Goal: Task Accomplishment & Management: Manage account settings

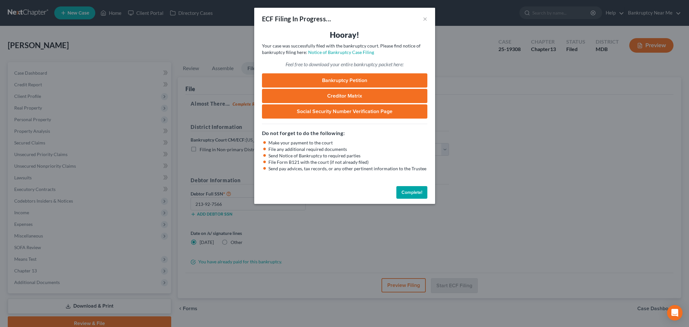
select select "1"
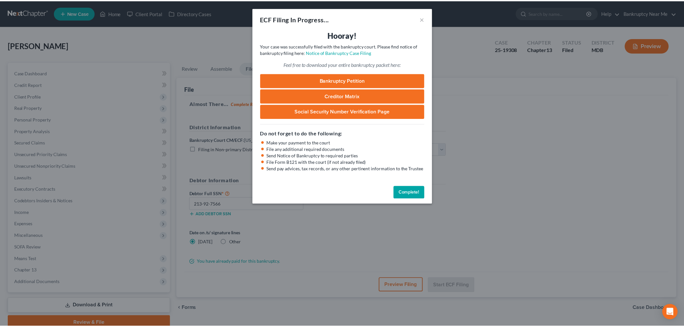
scroll to position [27, 0]
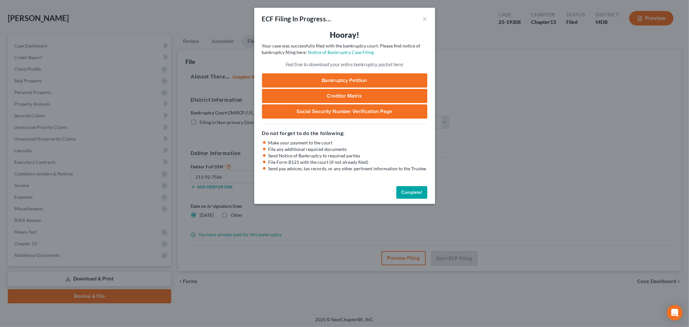
click at [407, 194] on button "Complete!" at bounding box center [411, 192] width 31 height 13
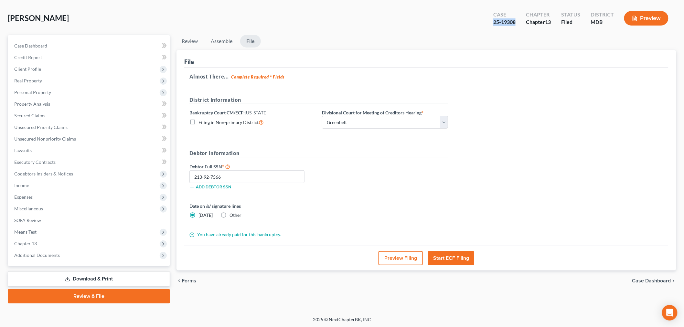
drag, startPoint x: 515, startPoint y: 21, endPoint x: 490, endPoint y: 20, distance: 25.2
click at [490, 20] on div "Case 25-19308" at bounding box center [504, 18] width 33 height 19
copy div "25-19308"
click at [57, 69] on span "Client Profile" at bounding box center [89, 69] width 161 height 12
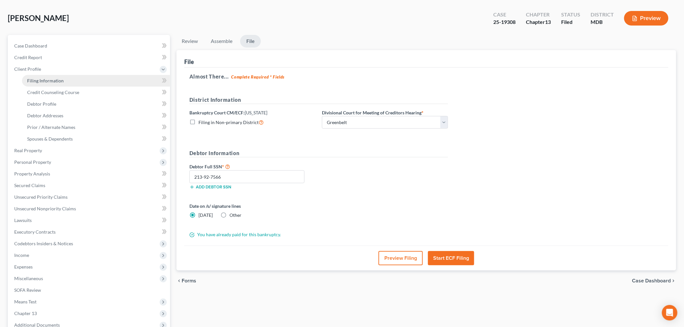
click at [54, 79] on span "Filing Information" at bounding box center [45, 80] width 37 height 5
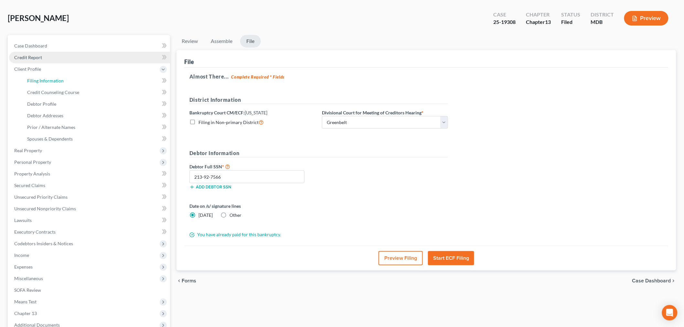
select select "1"
select select "0"
select select "3"
select select "0"
select select "21"
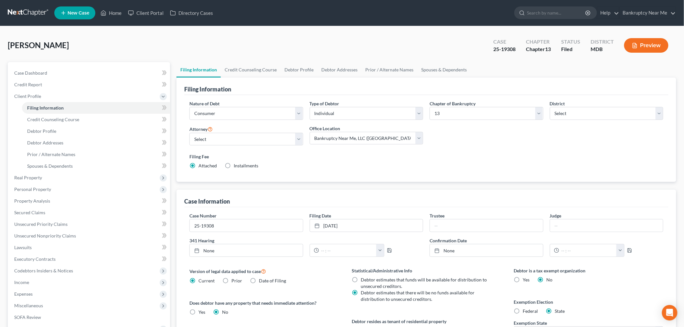
click at [464, 217] on div "Trustee" at bounding box center [486, 222] width 120 height 20
drag, startPoint x: 463, startPoint y: 216, endPoint x: 456, endPoint y: 230, distance: 14.9
click at [457, 226] on div "Trustee" at bounding box center [486, 222] width 120 height 20
click at [455, 233] on div "Case Number 25-19308 Filing Date [DATE] close Date [DATE] Time 12:00 AM chevron…" at bounding box center [426, 237] width 480 height 50
click at [455, 225] on input "text" at bounding box center [486, 225] width 113 height 12
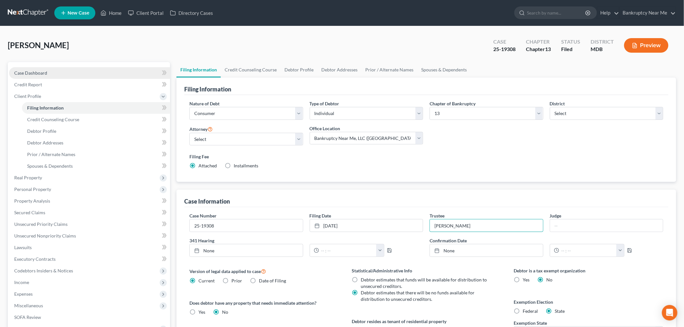
type input "[PERSON_NAME]"
click at [76, 68] on link "Case Dashboard" at bounding box center [89, 73] width 161 height 12
select select "6"
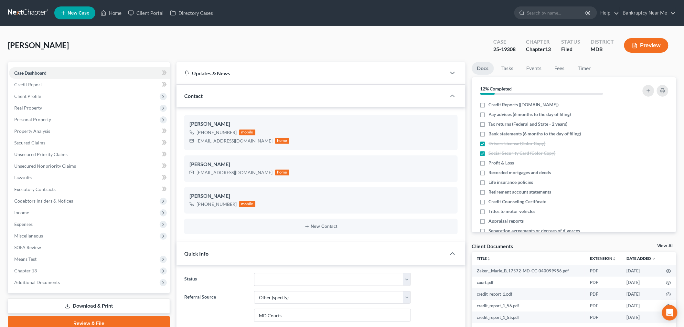
scroll to position [2340, 0]
click at [561, 68] on link "Fees" at bounding box center [559, 68] width 21 height 13
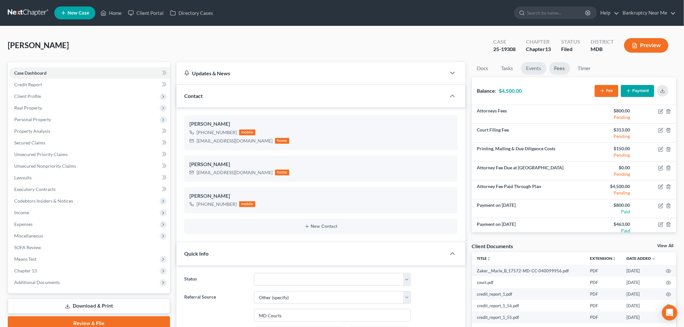
click at [536, 67] on link "Events" at bounding box center [534, 68] width 26 height 13
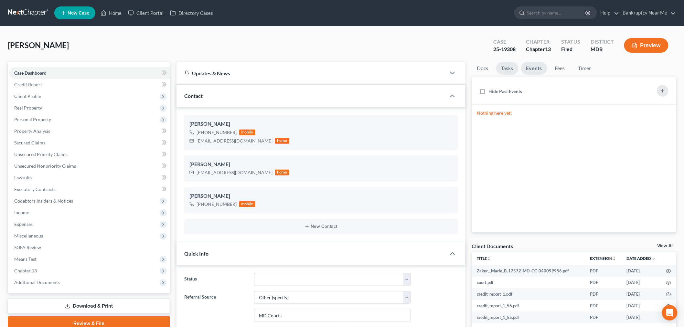
click at [508, 62] on link "Tasks" at bounding box center [507, 68] width 22 height 13
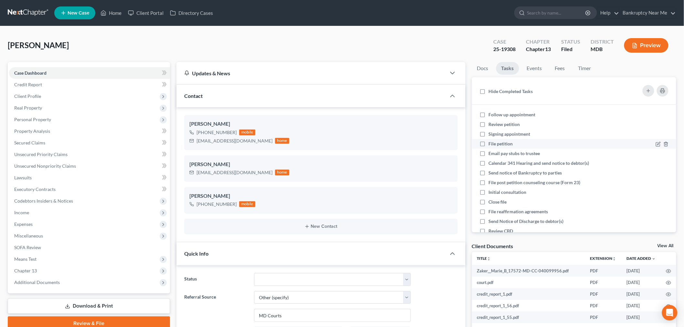
click at [502, 141] on span "File petition" at bounding box center [501, 143] width 24 height 5
click at [495, 141] on input "File petition" at bounding box center [493, 143] width 4 height 4
checkbox input "true"
click at [518, 114] on span "Follow up appointment" at bounding box center [512, 114] width 47 height 5
click at [495, 114] on input "Follow up appointment" at bounding box center [493, 113] width 4 height 4
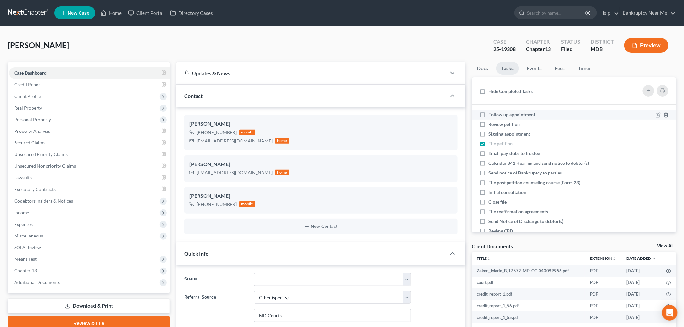
checkbox input "true"
click at [512, 191] on span "Initial consultation" at bounding box center [508, 191] width 38 height 5
click at [495, 191] on input "Initial consultation" at bounding box center [493, 191] width 4 height 4
checkbox input "true"
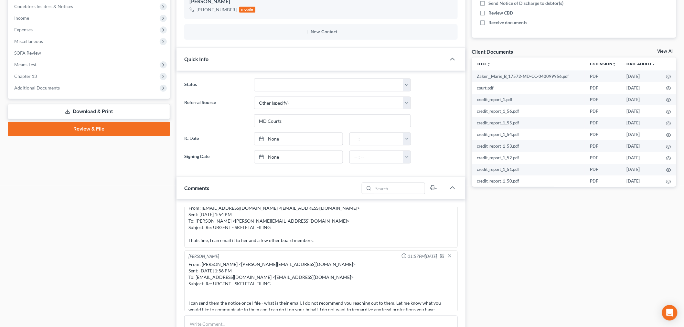
scroll to position [251, 0]
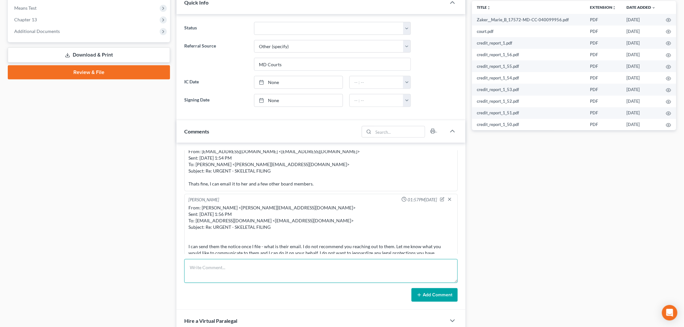
click at [347, 262] on textarea at bounding box center [320, 271] width 273 height 24
click at [295, 267] on textarea "Case filed - fee paid - certificate filed - deadline to file all documents by […" at bounding box center [320, 271] width 273 height 24
type textarea "Case filed - fee paid - certificate filed - deadline to file remaining document…"
click at [423, 295] on button "Add Comment" at bounding box center [434, 295] width 46 height 14
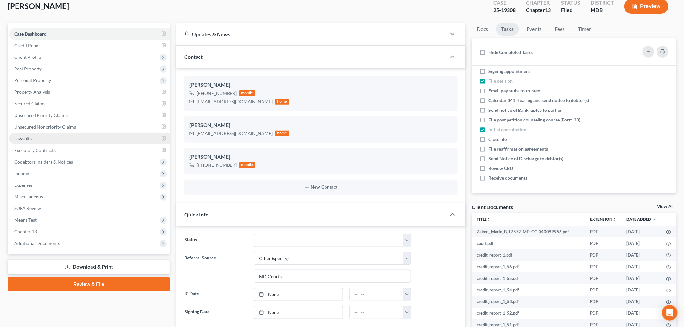
scroll to position [0, 0]
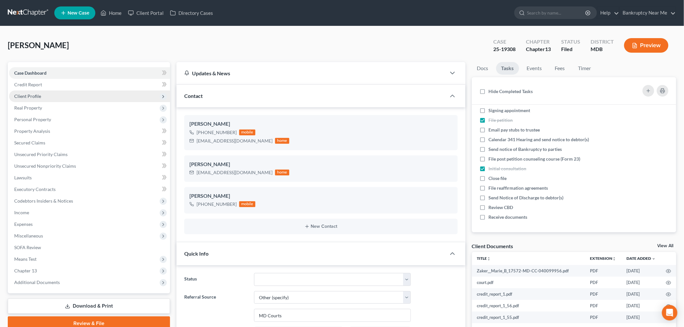
click at [62, 94] on span "Client Profile" at bounding box center [89, 96] width 161 height 12
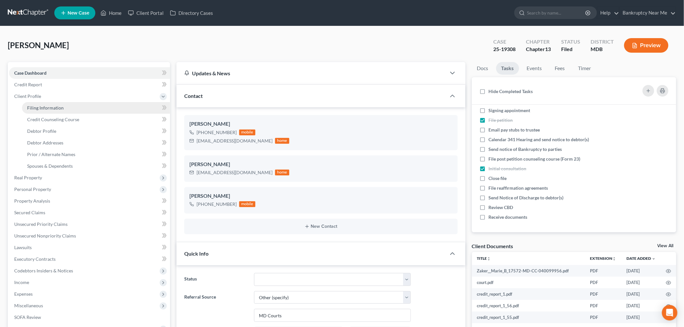
click at [59, 104] on link "Filing Information" at bounding box center [96, 108] width 148 height 12
select select "1"
select select "0"
select select "3"
select select "38"
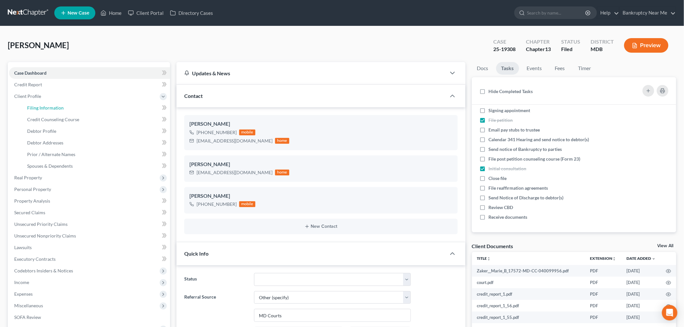
select select "0"
select select "21"
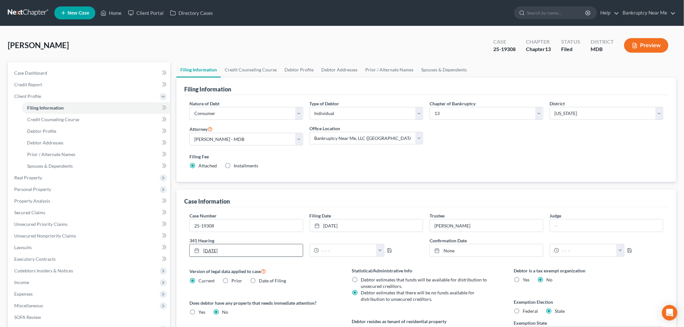
type input "[DATE]"
click at [244, 250] on link "[DATE]" at bounding box center [246, 250] width 113 height 12
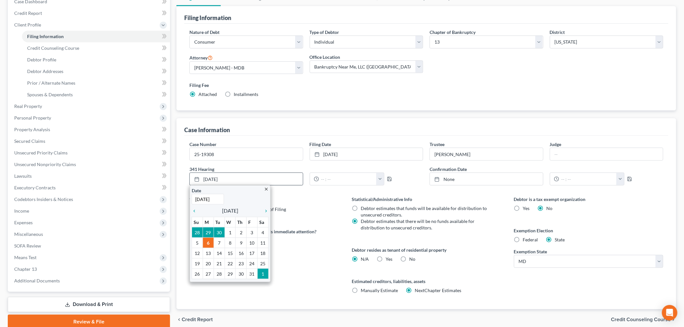
scroll to position [72, 0]
click at [264, 211] on icon "chevron_right" at bounding box center [264, 210] width 8 height 5
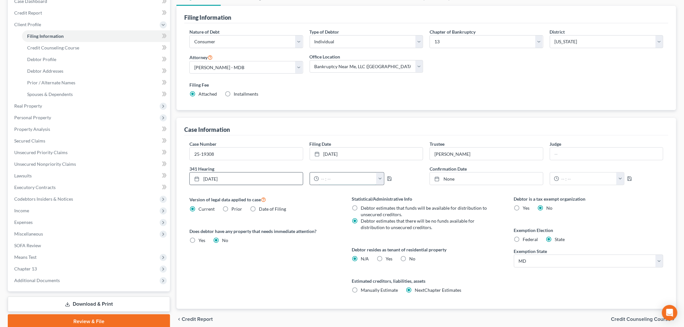
click at [331, 182] on input "text" at bounding box center [348, 179] width 58 height 12
type input "9:30am"
click at [387, 178] on icon "button" at bounding box center [389, 178] width 5 height 5
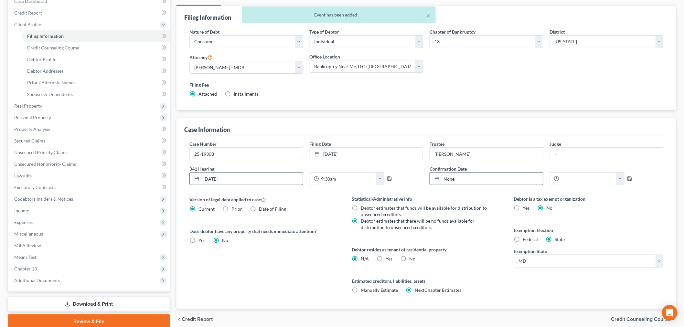
click at [465, 180] on link "None" at bounding box center [486, 179] width 113 height 12
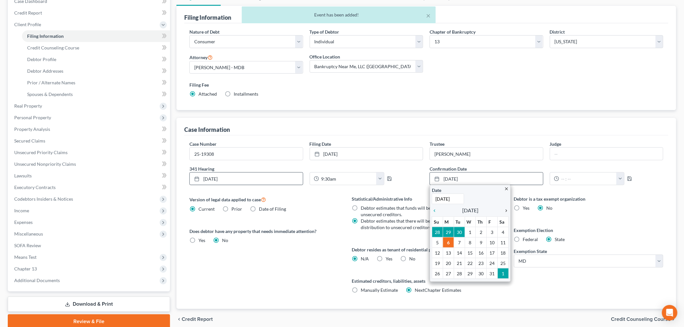
click at [505, 210] on icon "chevron_right" at bounding box center [504, 210] width 8 height 5
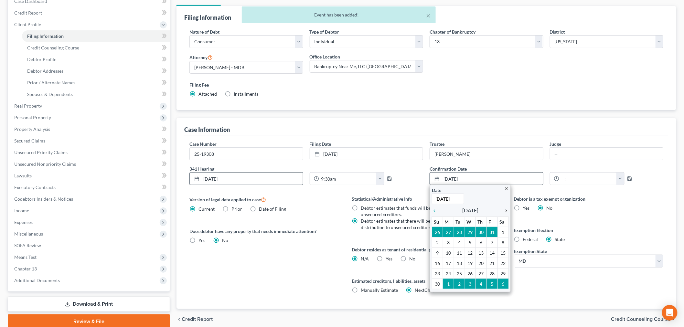
click at [505, 210] on icon "chevron_right" at bounding box center [504, 210] width 8 height 5
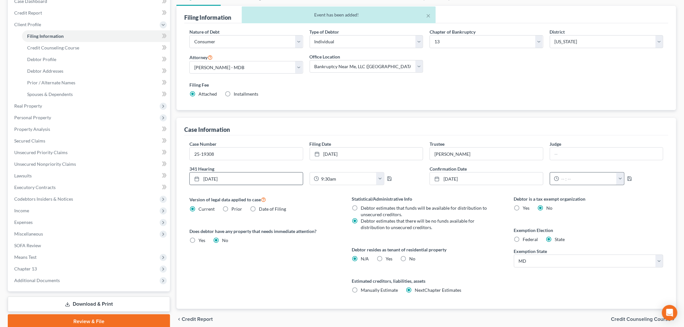
drag, startPoint x: 557, startPoint y: 182, endPoint x: 567, endPoint y: 180, distance: 10.1
click at [558, 182] on div at bounding box center [554, 179] width 9 height 12
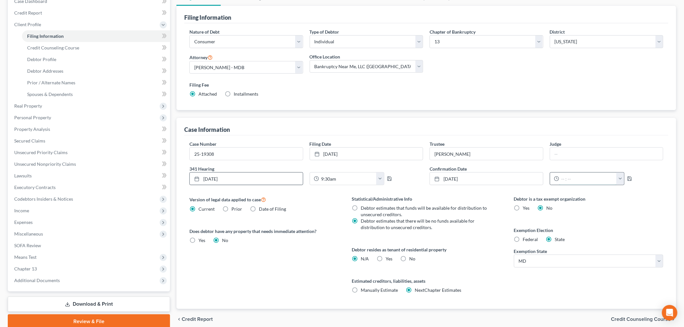
click at [570, 179] on input "text" at bounding box center [588, 179] width 58 height 12
type input "10:00am"
click at [627, 176] on icon "button" at bounding box center [629, 178] width 5 height 5
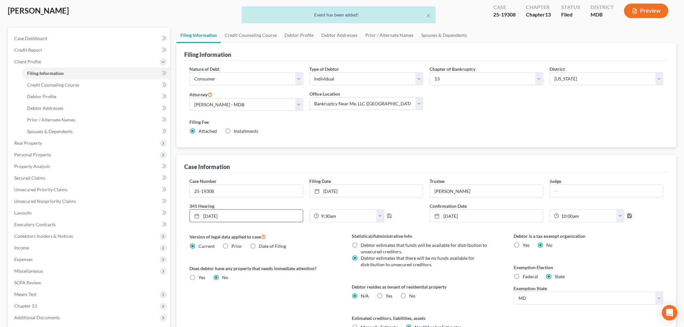
scroll to position [0, 0]
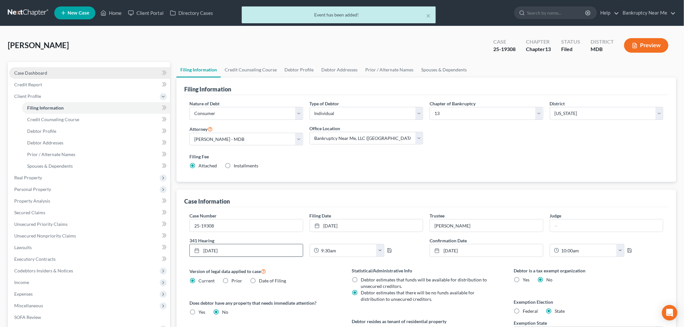
drag, startPoint x: 82, startPoint y: 75, endPoint x: 95, endPoint y: 68, distance: 13.9
click at [82, 75] on link "Case Dashboard" at bounding box center [89, 73] width 161 height 12
select select "6"
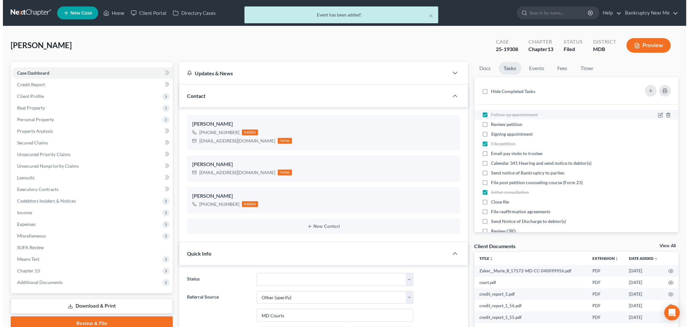
scroll to position [2364, 0]
click at [528, 68] on link "Events" at bounding box center [534, 68] width 26 height 13
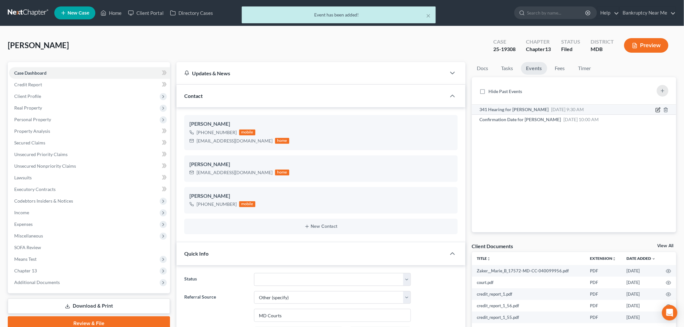
click at [657, 109] on icon "button" at bounding box center [657, 109] width 5 height 5
select select "Days"
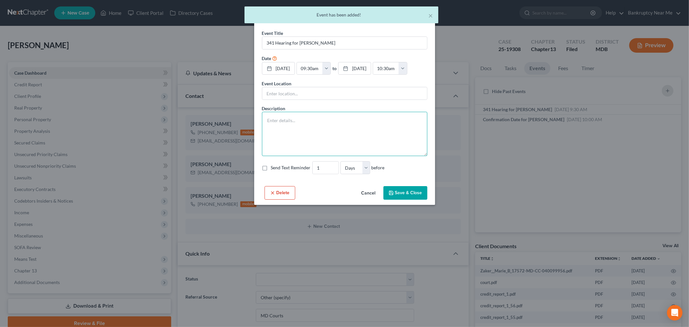
click at [322, 148] on textarea at bounding box center [344, 134] width 165 height 44
paste textarea "Notice of Chapter 13 Bankruptcy Case, Meeting of Creditors & Notice of Appointm…"
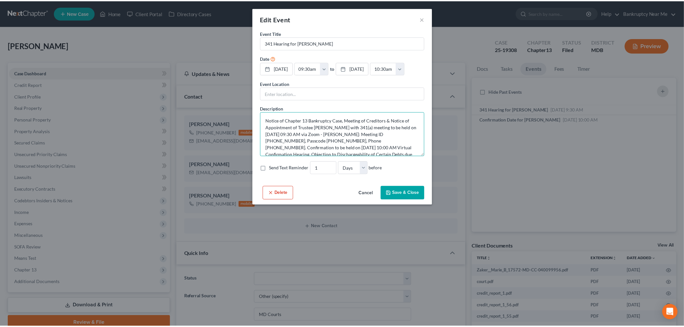
scroll to position [14, 0]
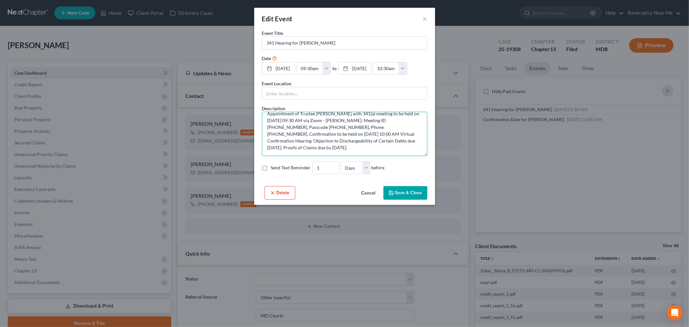
type textarea "Notice of Chapter 13 Bankruptcy Case, Meeting of Creditors & Notice of Appointm…"
drag, startPoint x: 412, startPoint y: 203, endPoint x: 422, endPoint y: 196, distance: 11.6
click at [411, 200] on button "Save & Close" at bounding box center [406, 193] width 44 height 14
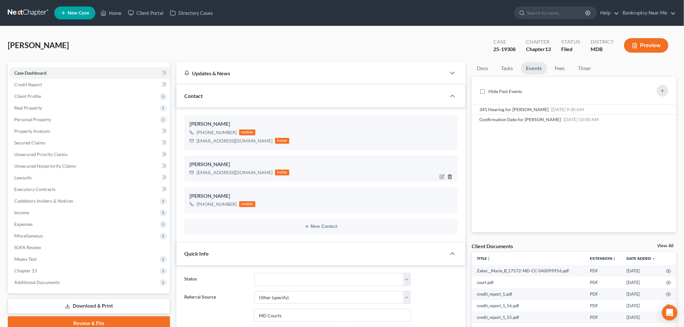
click at [449, 176] on icon "button" at bounding box center [449, 176] width 5 height 5
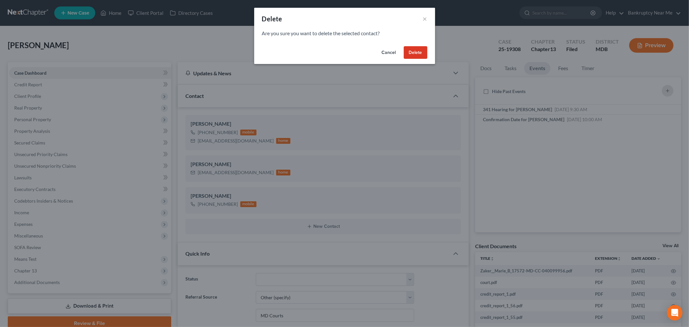
click at [412, 57] on button "Delete" at bounding box center [416, 52] width 24 height 13
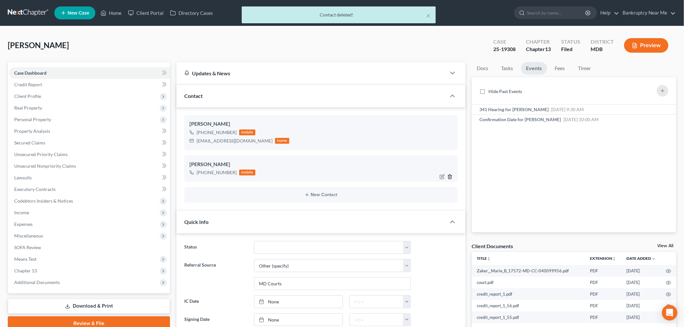
click at [450, 175] on icon "button" at bounding box center [449, 176] width 5 height 5
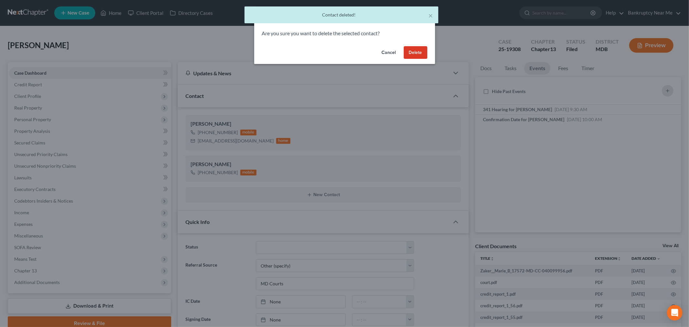
drag, startPoint x: 415, startPoint y: 46, endPoint x: 410, endPoint y: 50, distance: 6.6
click at [415, 46] on div "Cancel Delete" at bounding box center [344, 54] width 181 height 21
click at [408, 60] on div "Cancel Delete" at bounding box center [344, 54] width 181 height 21
click at [412, 54] on button "Delete" at bounding box center [416, 52] width 24 height 13
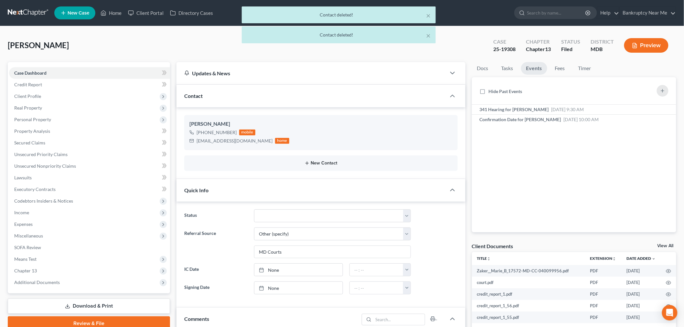
drag, startPoint x: 321, startPoint y: 159, endPoint x: 317, endPoint y: 164, distance: 6.2
click at [320, 161] on div "New Contact" at bounding box center [320, 163] width 273 height 16
click at [317, 164] on button "New Contact" at bounding box center [320, 163] width 263 height 5
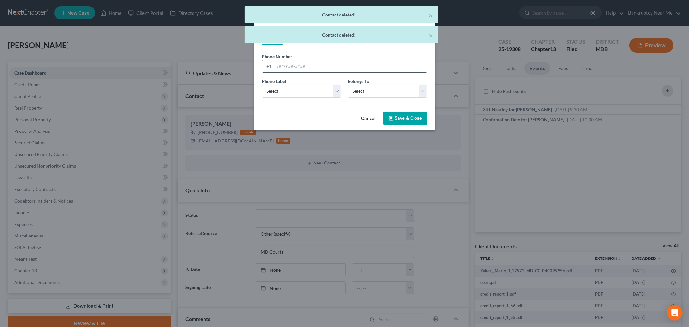
click at [321, 72] on div "+1" at bounding box center [344, 66] width 165 height 13
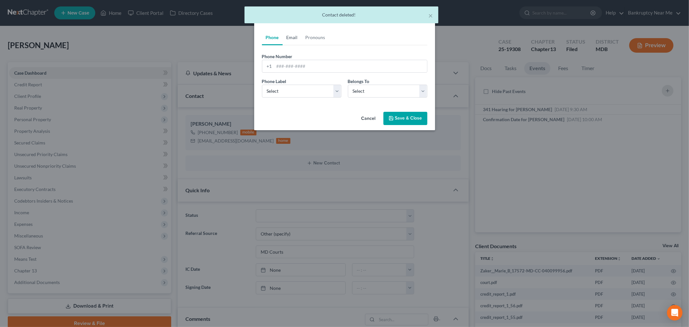
drag, startPoint x: 288, startPoint y: 34, endPoint x: 290, endPoint y: 44, distance: 10.0
click at [288, 34] on link "Email" at bounding box center [292, 38] width 19 height 16
click at [305, 72] on input "email" at bounding box center [350, 66] width 153 height 12
paste input "[EMAIL_ADDRESS][DOMAIN_NAME]"
type input "[EMAIL_ADDRESS][DOMAIN_NAME]"
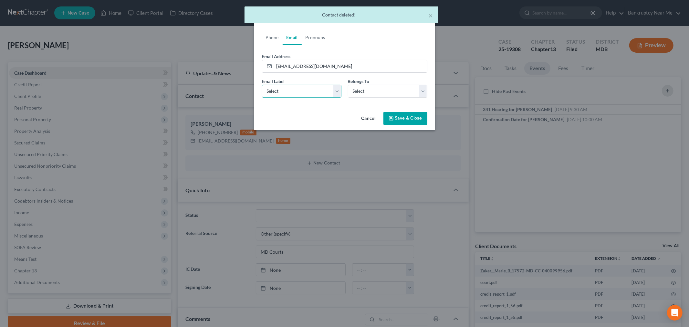
drag, startPoint x: 291, startPoint y: 95, endPoint x: 295, endPoint y: 96, distance: 3.8
click at [291, 95] on select "Select Home Work Other" at bounding box center [301, 91] width 79 height 13
select select "2"
click at [262, 85] on select "Select Home Work Other" at bounding box center [301, 91] width 79 height 13
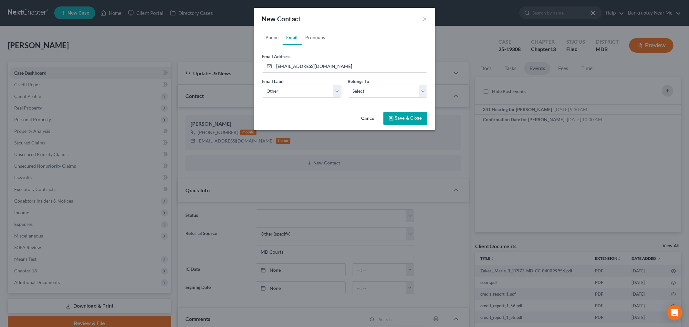
click at [372, 82] on div "Belongs To * Select Client Other" at bounding box center [388, 88] width 86 height 20
drag, startPoint x: 376, startPoint y: 91, endPoint x: 376, endPoint y: 96, distance: 4.8
click at [376, 91] on select "Select Client Other" at bounding box center [387, 91] width 79 height 13
select select "1"
click at [348, 85] on select "Select Client Other" at bounding box center [387, 91] width 79 height 13
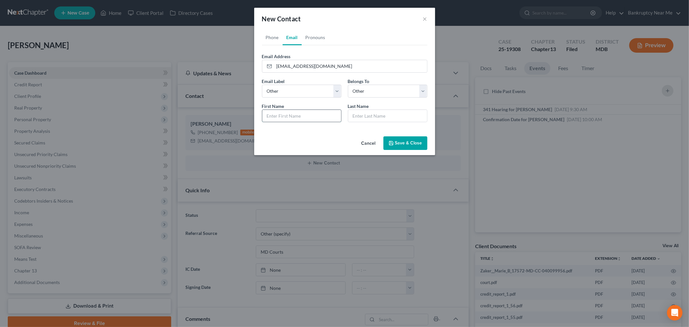
click at [315, 116] on input "text" at bounding box center [301, 116] width 79 height 12
type input "[DEMOGRAPHIC_DATA]"
type input "[PERSON_NAME] ([PERSON_NAME] President)"
click at [407, 140] on button "Save & Close" at bounding box center [406, 143] width 44 height 14
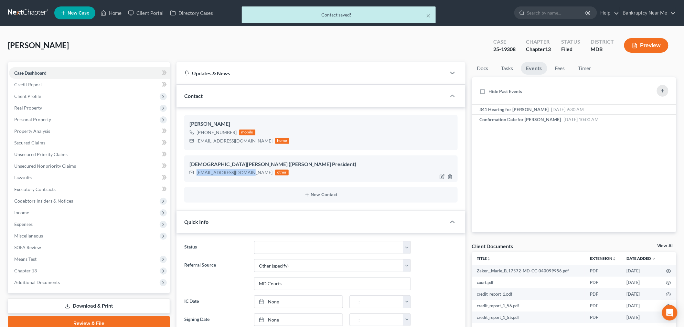
drag, startPoint x: 245, startPoint y: 174, endPoint x: 195, endPoint y: 173, distance: 50.1
click at [195, 173] on div "[EMAIL_ADDRESS][DOMAIN_NAME] other" at bounding box center [238, 172] width 99 height 8
copy div "[EMAIL_ADDRESS][DOMAIN_NAME]"
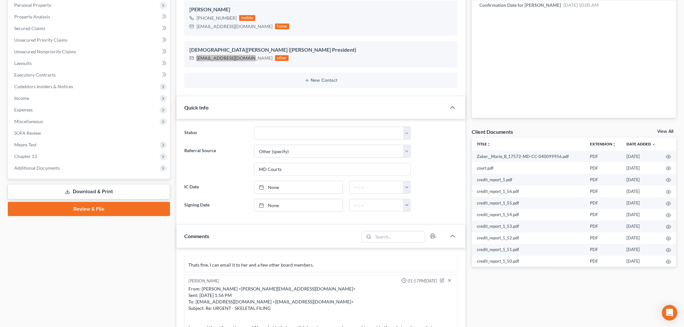
scroll to position [287, 0]
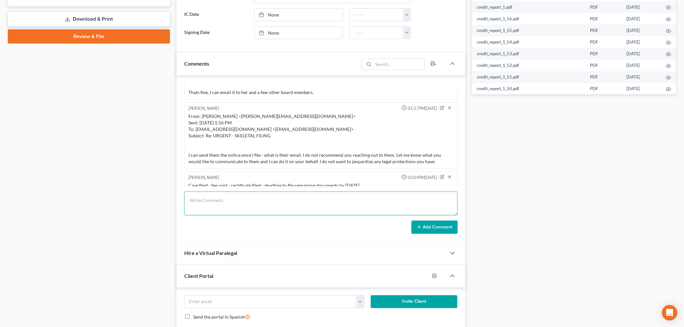
drag, startPoint x: 354, startPoint y: 210, endPoint x: 380, endPoint y: 216, distance: 26.4
click at [354, 210] on textarea at bounding box center [320, 204] width 273 height 24
paste textarea "________________________________________ From: [PERSON_NAME] <[PERSON_NAME][EMA…"
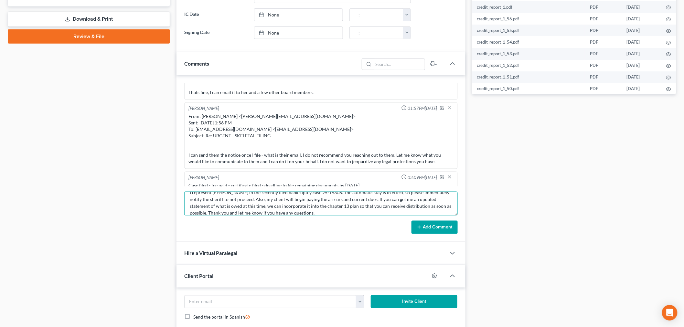
type textarea "________________________________________ From: [PERSON_NAME] <[PERSON_NAME][EMA…"
click at [419, 226] on icon at bounding box center [418, 227] width 5 height 5
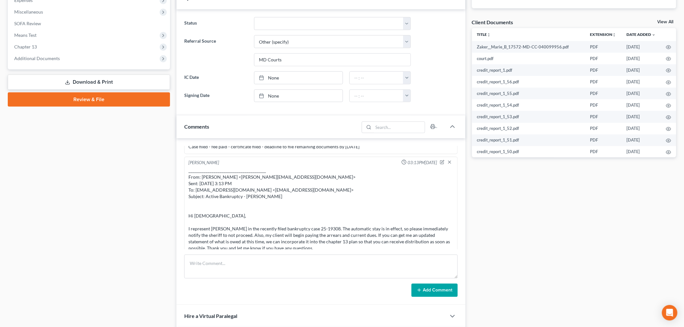
scroll to position [72, 0]
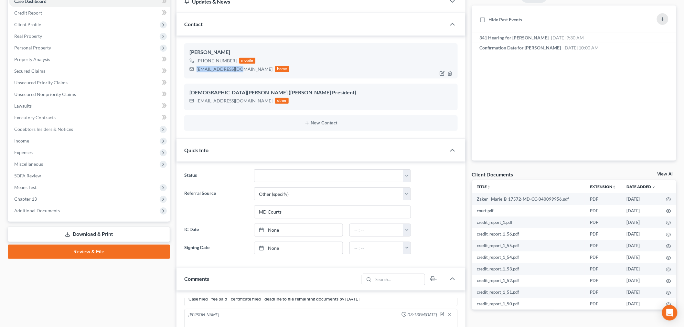
drag, startPoint x: 236, startPoint y: 68, endPoint x: 191, endPoint y: 77, distance: 46.3
click at [191, 77] on div "[PERSON_NAME] [PHONE_NUMBER] mobile [EMAIL_ADDRESS][DOMAIN_NAME] home" at bounding box center [320, 60] width 273 height 35
copy div "[EMAIL_ADDRESS][DOMAIN_NAME]"
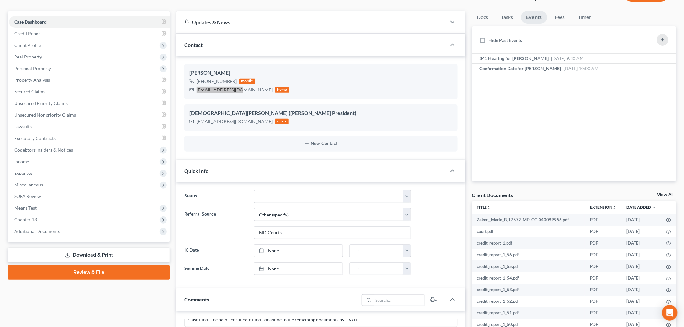
scroll to position [0, 0]
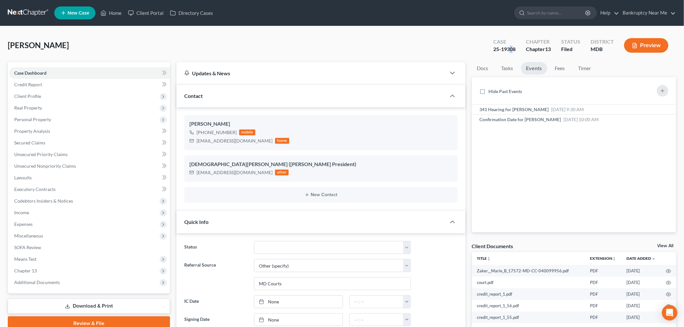
click at [511, 48] on div "25-19308" at bounding box center [504, 49] width 22 height 7
drag, startPoint x: 516, startPoint y: 47, endPoint x: 492, endPoint y: 48, distance: 23.3
click at [492, 48] on div "Case 25-19308" at bounding box center [504, 46] width 33 height 19
copy div "25-19308"
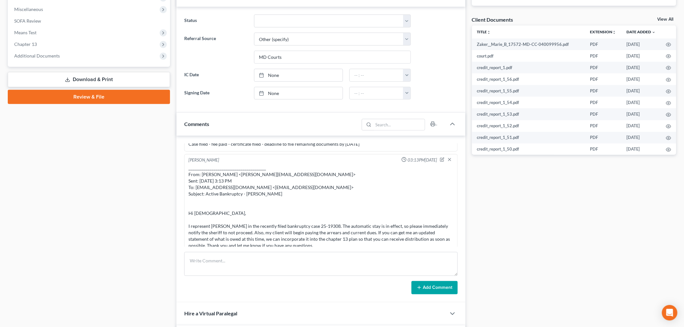
scroll to position [323, 0]
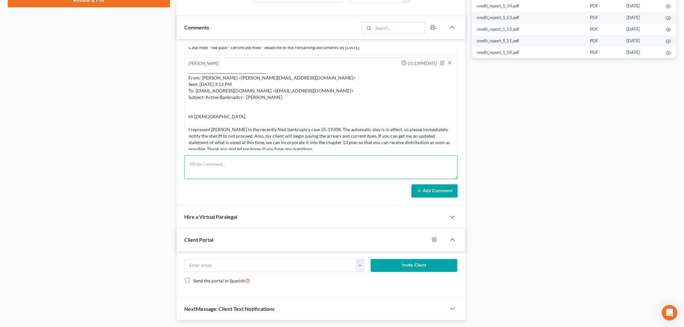
click at [417, 171] on textarea at bounding box center [320, 167] width 273 height 24
paste textarea "Lore: Ipsu Dolo <sita@consecteturadipi.eli> Sedd: Eiusmo, Tempori 80, 0489 7:29…"
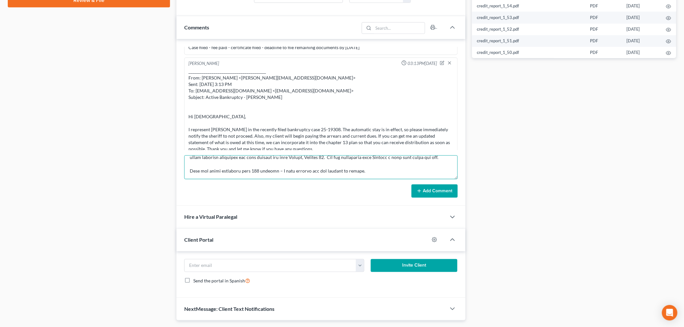
type textarea "Lore: Ipsu Dolo <sita@consecteturadipi.eli> Sedd: Eiusmo, Tempori 80, 0489 7:29…"
click at [437, 197] on button "Add Comment" at bounding box center [434, 191] width 46 height 14
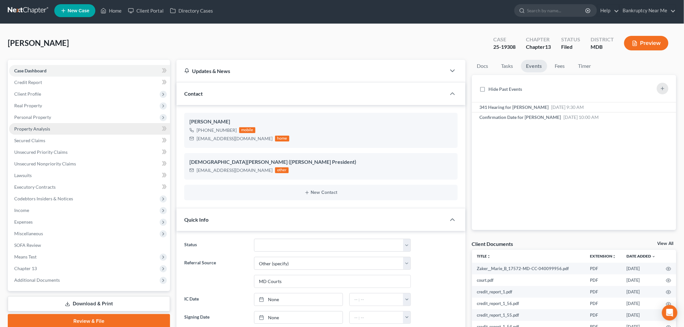
scroll to position [0, 0]
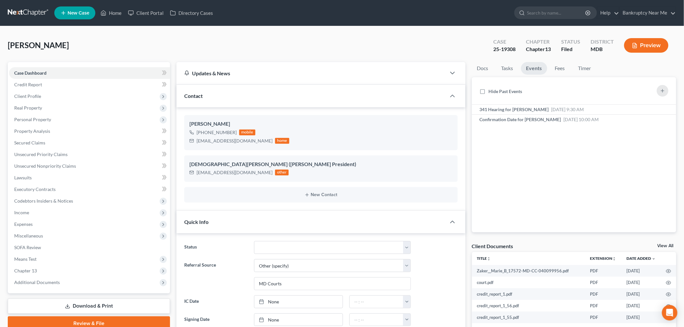
click at [38, 12] on link at bounding box center [28, 13] width 41 height 12
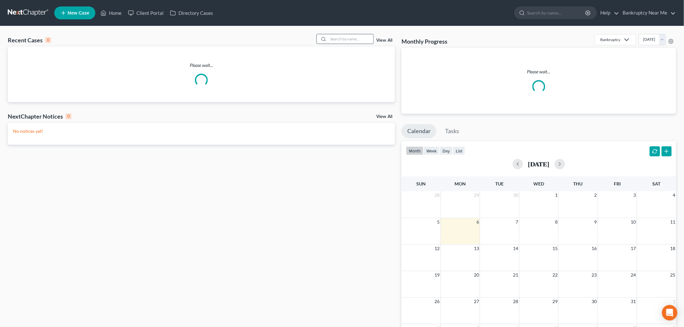
click at [336, 39] on input "search" at bounding box center [350, 38] width 45 height 9
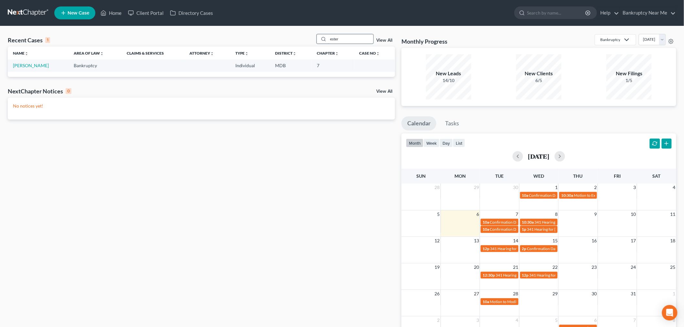
drag, startPoint x: 358, startPoint y: 40, endPoint x: 337, endPoint y: 39, distance: 20.7
click at [337, 39] on input "ester" at bounding box center [350, 38] width 45 height 9
type input "esth"
click at [30, 68] on link "Williams, Esther" at bounding box center [31, 65] width 36 height 5
select select "6"
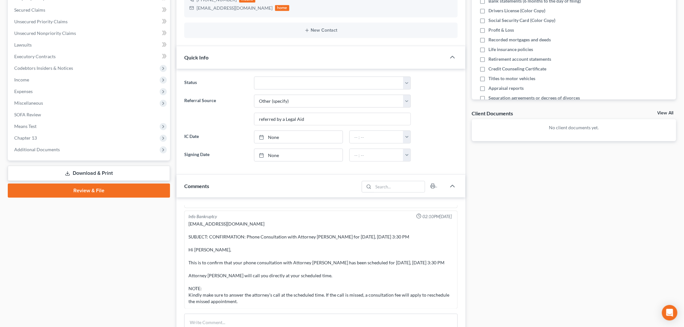
scroll to position [215, 0]
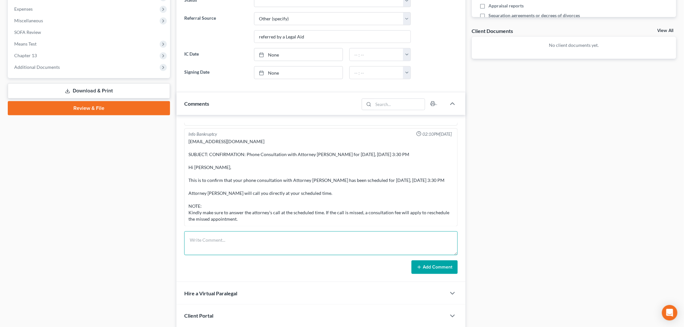
click at [307, 238] on textarea at bounding box center [320, 243] width 273 height 24
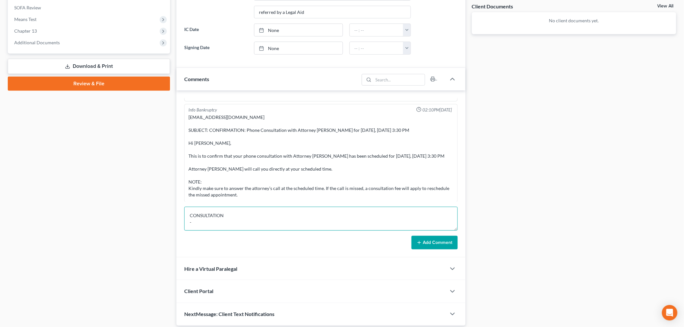
scroll to position [263, 0]
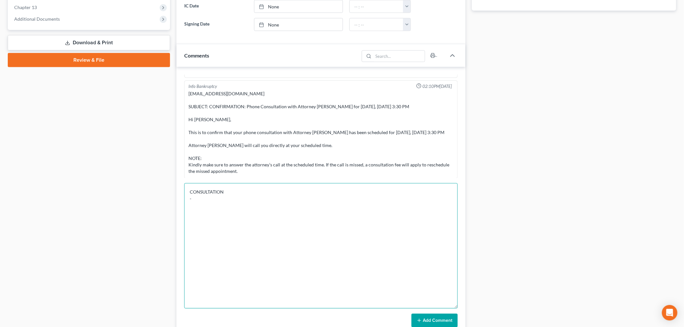
drag, startPoint x: 454, startPoint y: 204, endPoint x: 474, endPoint y: 289, distance: 88.0
click at [475, 315] on div "Updates & News × Maryland District Notes: Take a look at NextChapter's District…" at bounding box center [426, 101] width 506 height 605
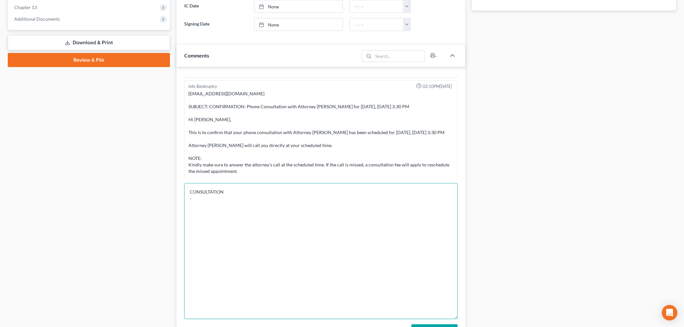
click at [276, 206] on textarea "CONSULTATION -" at bounding box center [320, 251] width 273 height 136
click at [220, 200] on textarea "CONSULTATION - prior attorney logan" at bounding box center [320, 251] width 273 height 136
click at [263, 202] on textarea "CONSULTATION - prior attorney james logan" at bounding box center [320, 251] width 273 height 136
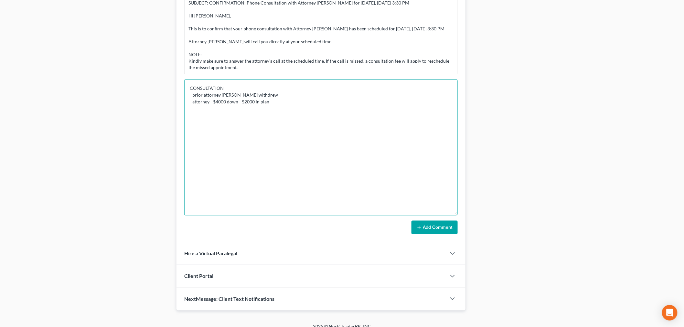
scroll to position [375, 0]
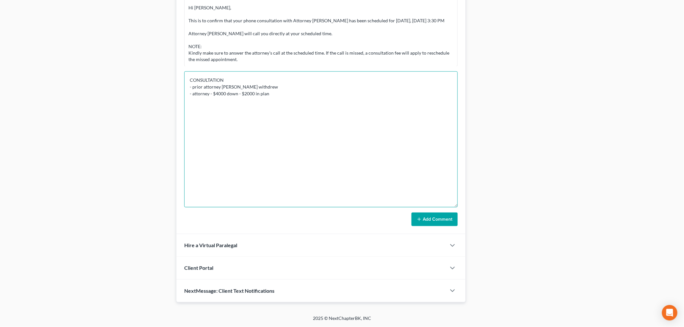
type textarea "CONSULTATION - prior attorney james logan withdrew - attorney - $4000 down - $2…"
click at [425, 215] on button "Add Comment" at bounding box center [434, 220] width 46 height 14
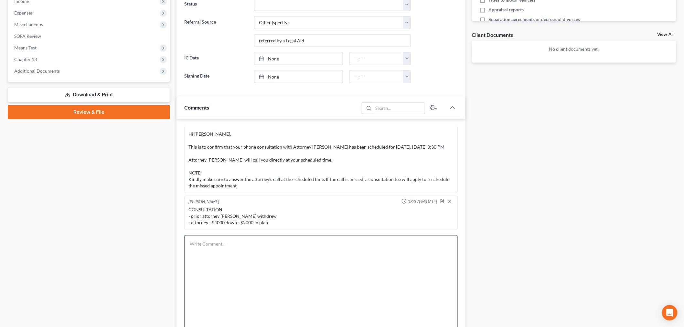
scroll to position [215, 0]
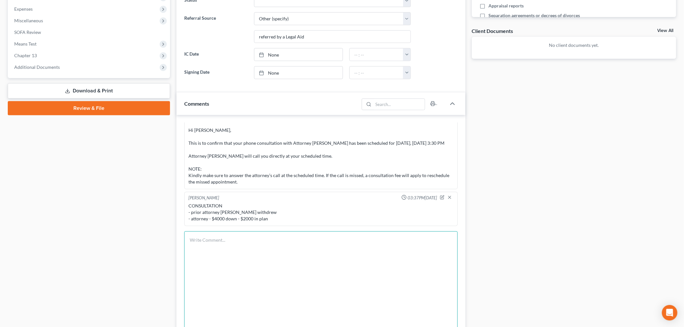
drag, startPoint x: 364, startPoint y: 293, endPoint x: 353, endPoint y: 297, distance: 12.1
click at [363, 293] on textarea at bounding box center [320, 299] width 273 height 136
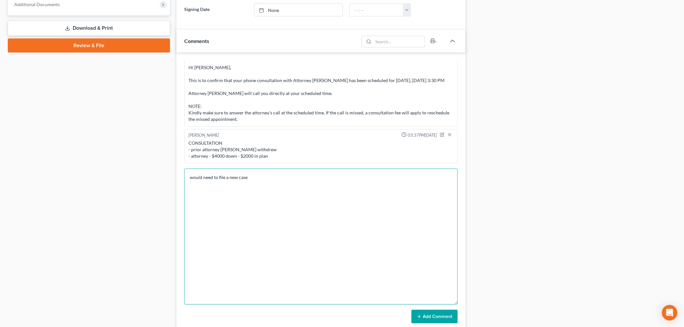
scroll to position [375, 0]
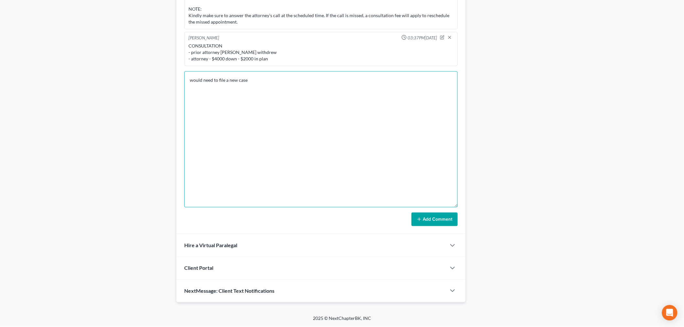
type textarea "would need to file a new case"
click at [457, 222] on div "Info Bankruptcy 02:10PM, 10/06/2025 Info Bankruptcy 02:10PM, 10/06/2025 ew21783…" at bounding box center [320, 94] width 289 height 279
click at [450, 222] on button "Add Comment" at bounding box center [434, 220] width 46 height 14
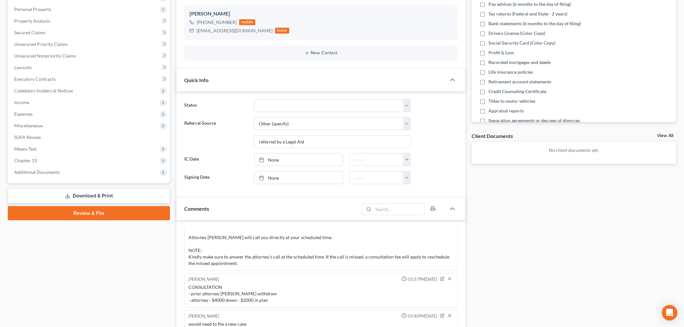
scroll to position [251, 0]
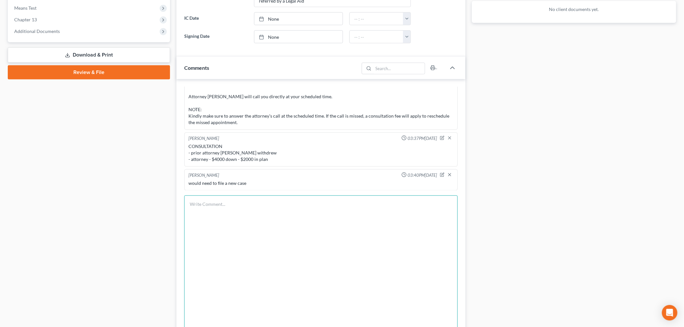
click at [282, 238] on textarea at bounding box center [320, 263] width 273 height 136
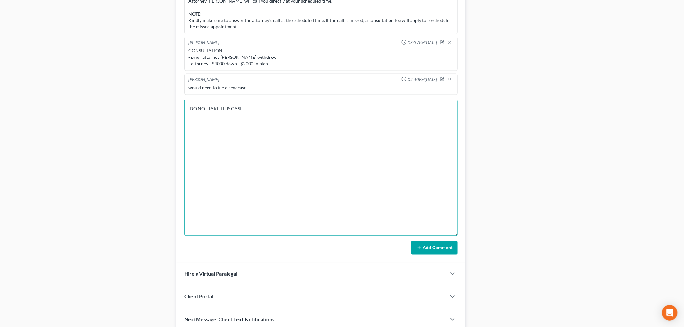
scroll to position [375, 0]
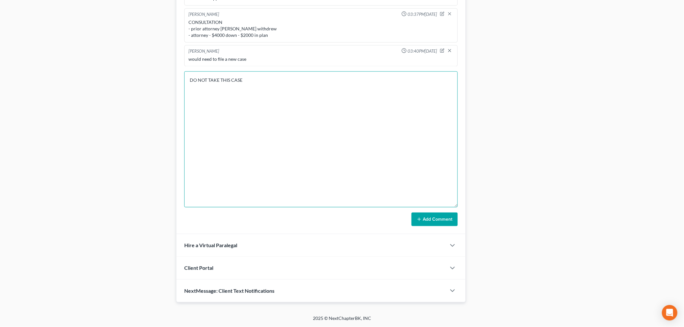
type textarea "DO NOT TAKE THIS CASE"
click at [414, 216] on button "Add Comment" at bounding box center [434, 220] width 46 height 14
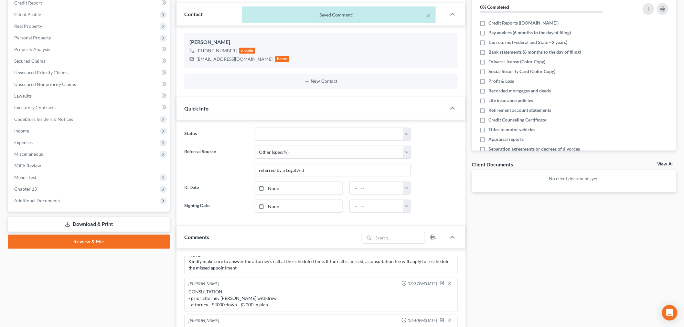
scroll to position [0, 0]
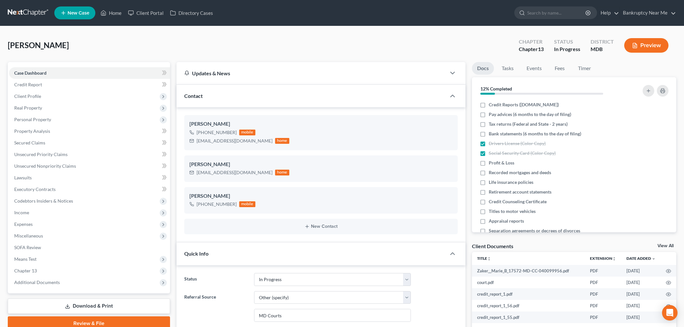
select select "9"
select select "6"
click at [41, 14] on link at bounding box center [28, 13] width 41 height 12
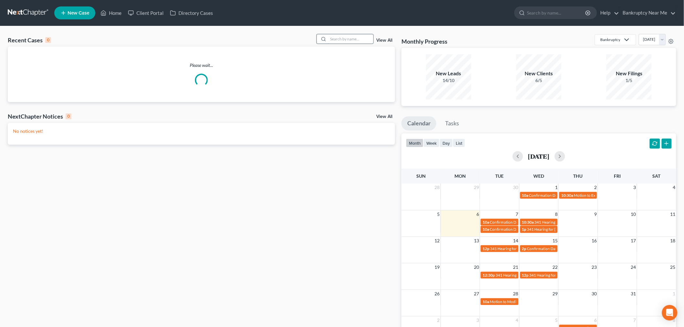
click at [347, 39] on input "search" at bounding box center [350, 38] width 45 height 9
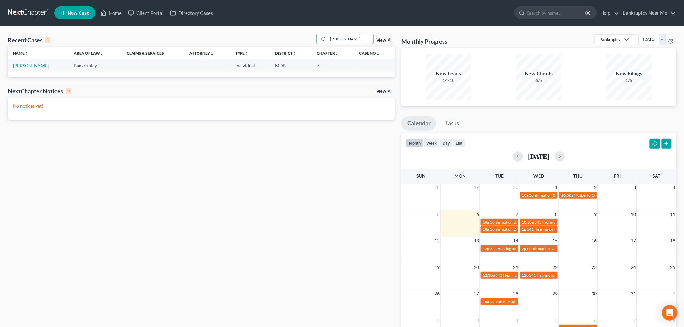
type input "nelly"
click at [24, 64] on link "Cruz, Nelly" at bounding box center [31, 65] width 36 height 5
select select "6"
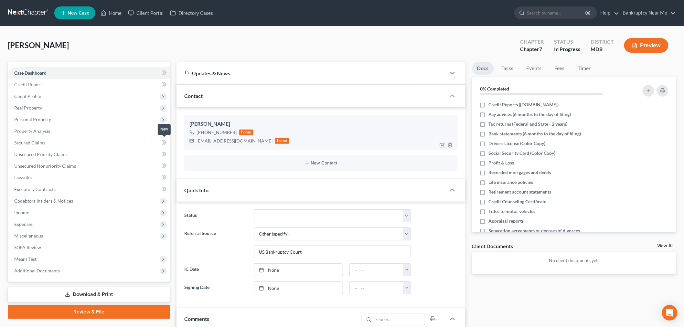
scroll to position [778, 0]
drag, startPoint x: 235, startPoint y: 141, endPoint x: 189, endPoint y: 141, distance: 45.6
click at [189, 141] on div "ninacruz68@gmail.com home" at bounding box center [239, 141] width 100 height 8
copy div "ninacruz68@gmail.com"
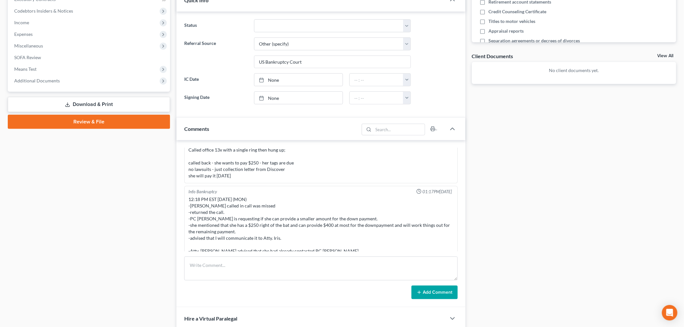
scroll to position [263, 0]
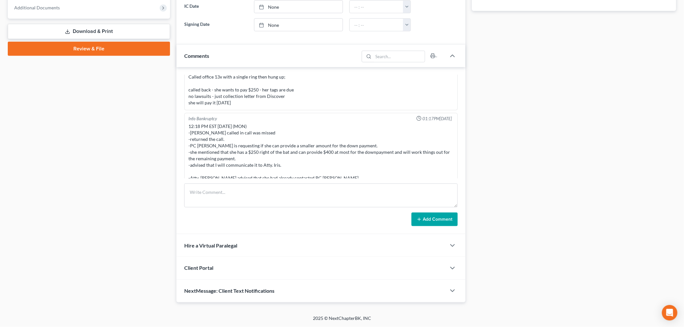
click at [237, 261] on div "Client Portal" at bounding box center [310, 268] width 269 height 22
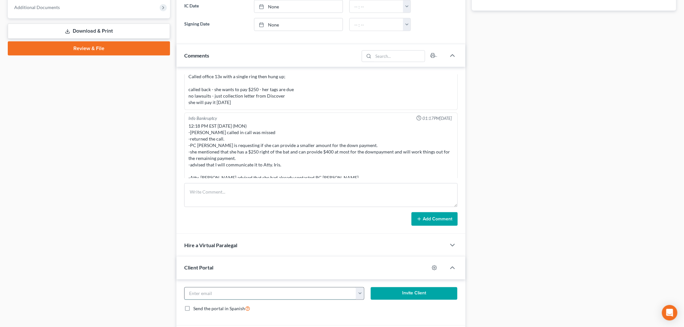
drag, startPoint x: 269, startPoint y: 293, endPoint x: 272, endPoint y: 292, distance: 3.3
click at [269, 293] on input "email" at bounding box center [270, 294] width 172 height 12
paste input "ninacruz68@gmail.com"
type input "ninacruz68@gmail.com"
click at [410, 289] on button "Invite Client" at bounding box center [414, 293] width 87 height 13
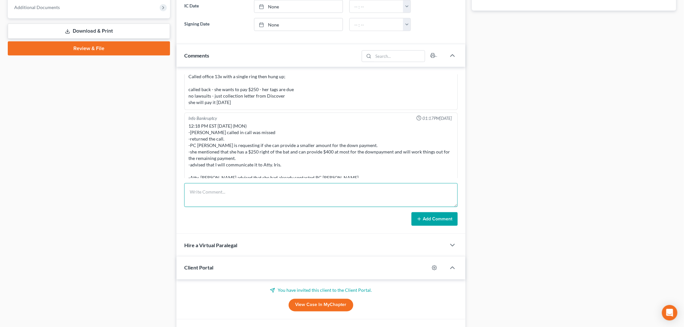
click at [331, 193] on textarea at bounding box center [320, 195] width 273 height 24
paste textarea "From: Iris Kwon <iris@bankruptcynearme.org> Sent: Monday, October 06, 2025 3:39…"
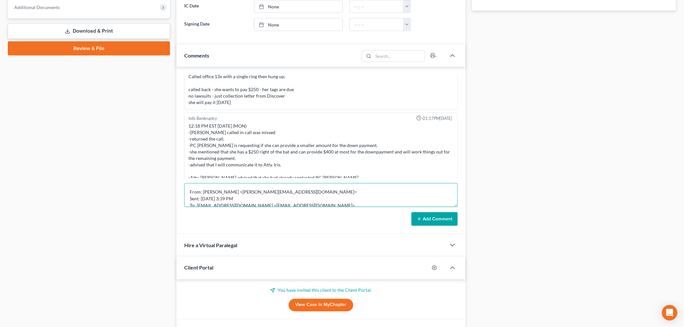
scroll to position [62, 0]
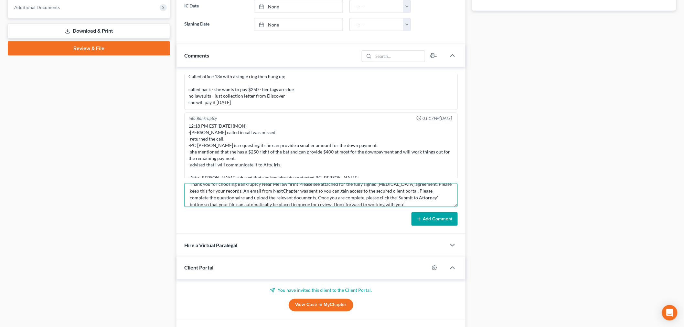
type textarea "From: Iris Kwon <iris@bankruptcynearme.org> Sent: Monday, October 06, 2025 3:39…"
click at [416, 212] on button "Add Comment" at bounding box center [434, 219] width 46 height 14
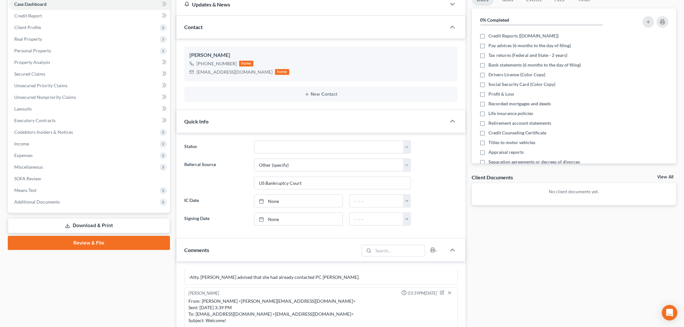
scroll to position [0, 0]
